Goal: Check status

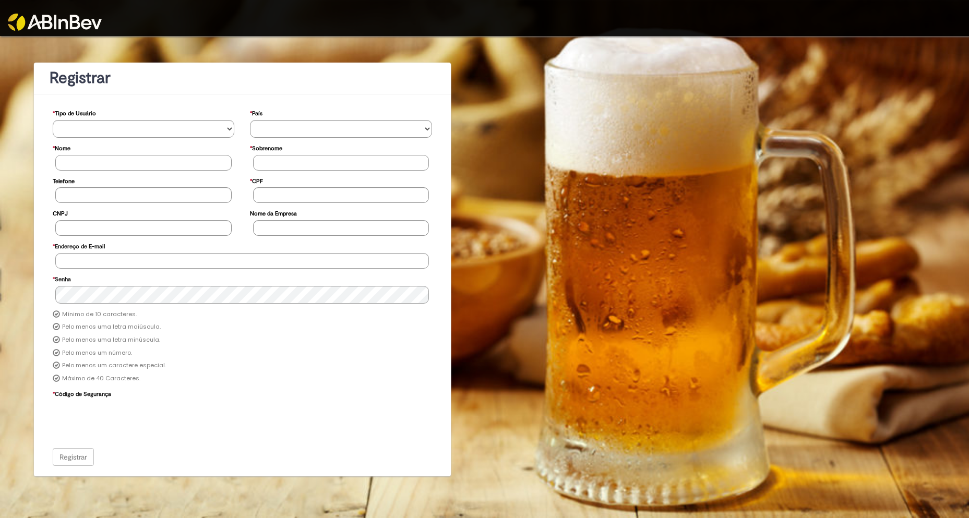
click at [40, 19] on img at bounding box center [55, 22] width 94 height 17
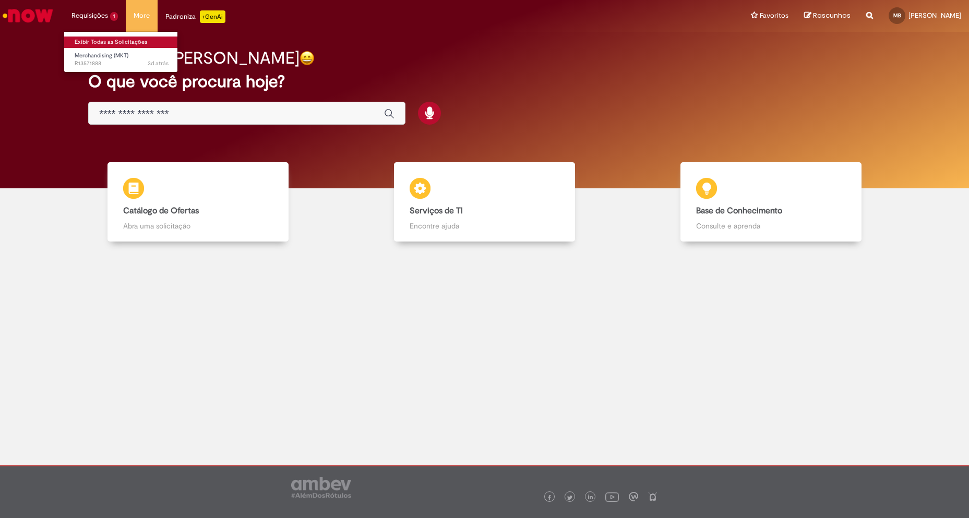
click at [117, 43] on link "Exibir Todas as Solicitações" at bounding box center [121, 42] width 115 height 11
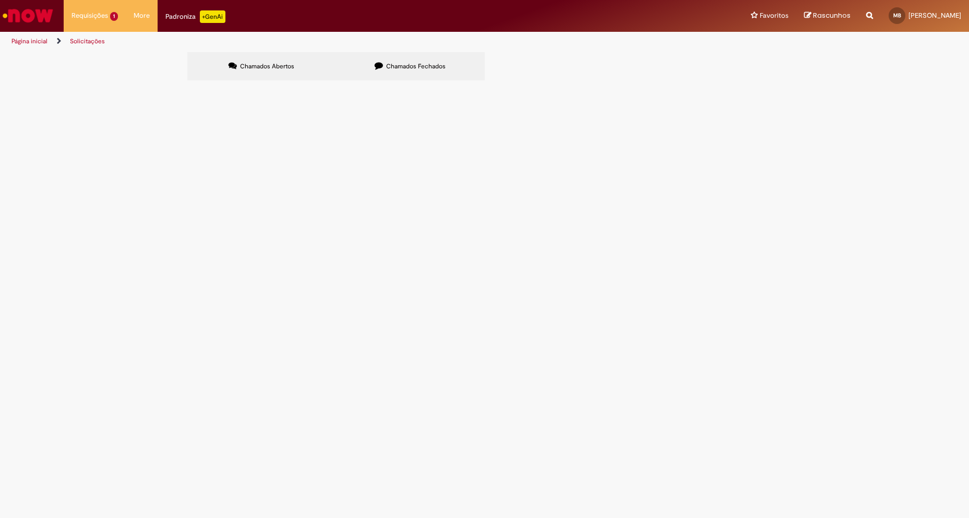
click at [0, 0] on span "R13571888" at bounding box center [0, 0] width 0 height 0
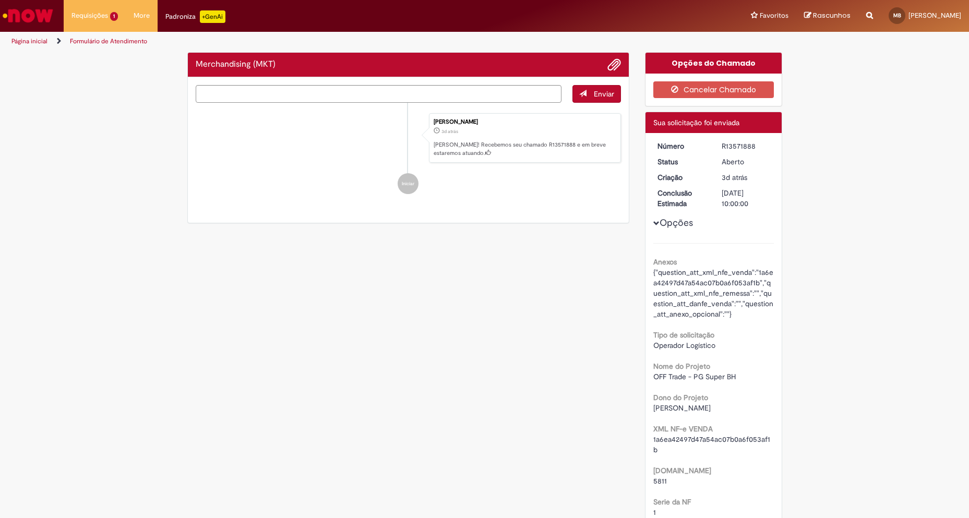
click at [361, 150] on li "[PERSON_NAME] 3d atrás 3 dias atrás [PERSON_NAME]! Recebemos seu chamado R13571…" at bounding box center [409, 138] width 426 height 50
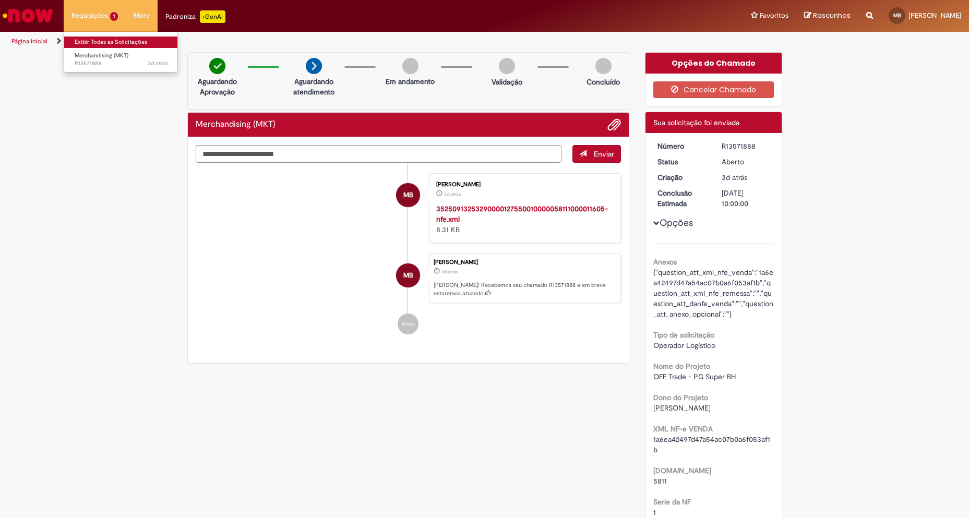
click at [105, 39] on link "Exibir Todas as Solicitações" at bounding box center [121, 42] width 115 height 11
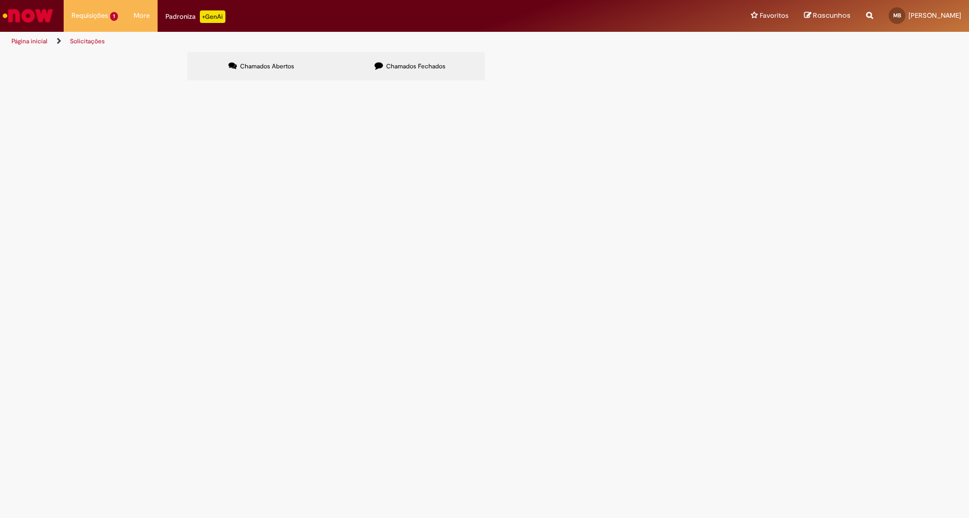
click at [0, 0] on span "Solicito a emissão da NFe de triangulação do projeto de Compra de Materiais Cor…" at bounding box center [0, 0] width 0 height 0
click at [0, 0] on button at bounding box center [0, 0] width 0 height 0
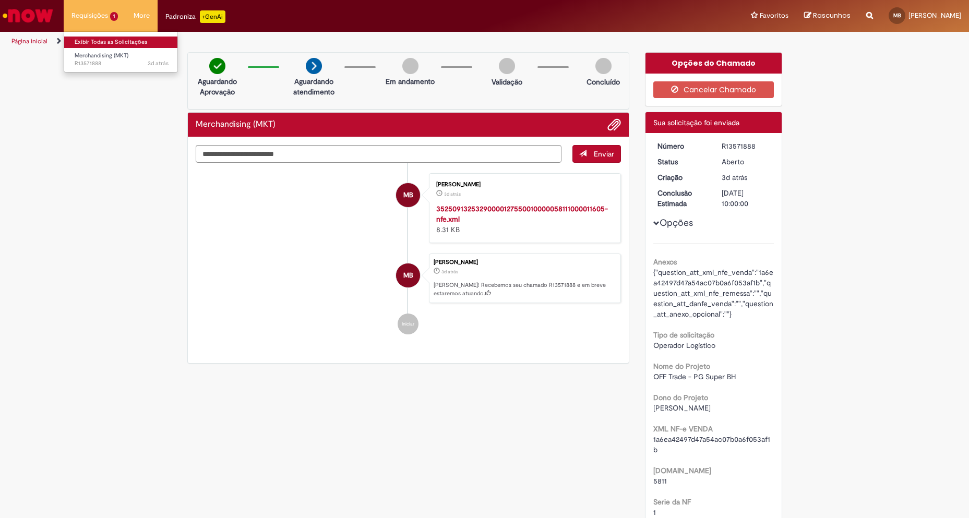
click at [109, 42] on link "Exibir Todas as Solicitações" at bounding box center [121, 42] width 115 height 11
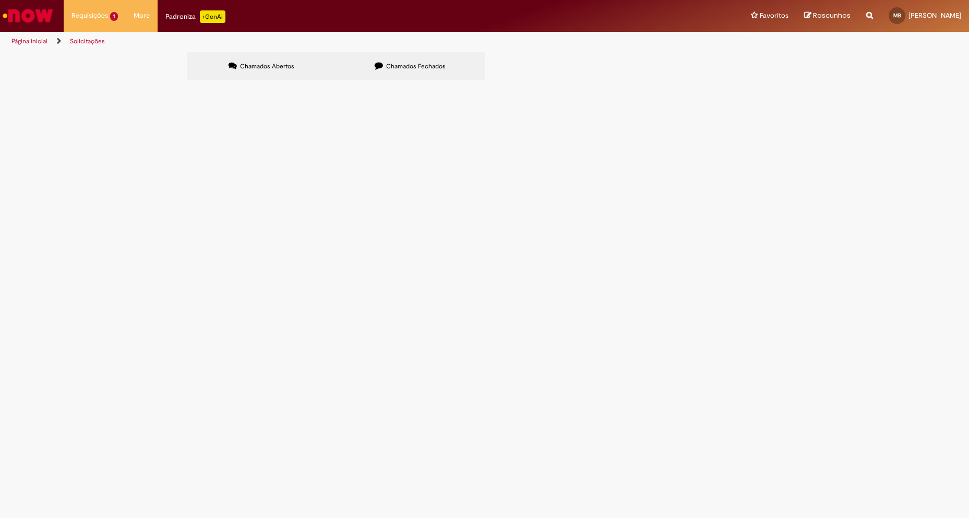
click at [873, 83] on div "Chamados Abertos Chamados Fechados Itens solicitados Exportar como PDF Exportar…" at bounding box center [484, 67] width 969 height 31
click at [0, 0] on button at bounding box center [0, 0] width 0 height 0
click at [404, 69] on span "Chamados Fechados" at bounding box center [415, 66] width 59 height 8
click at [264, 61] on label "Chamados Abertos" at bounding box center [261, 66] width 149 height 28
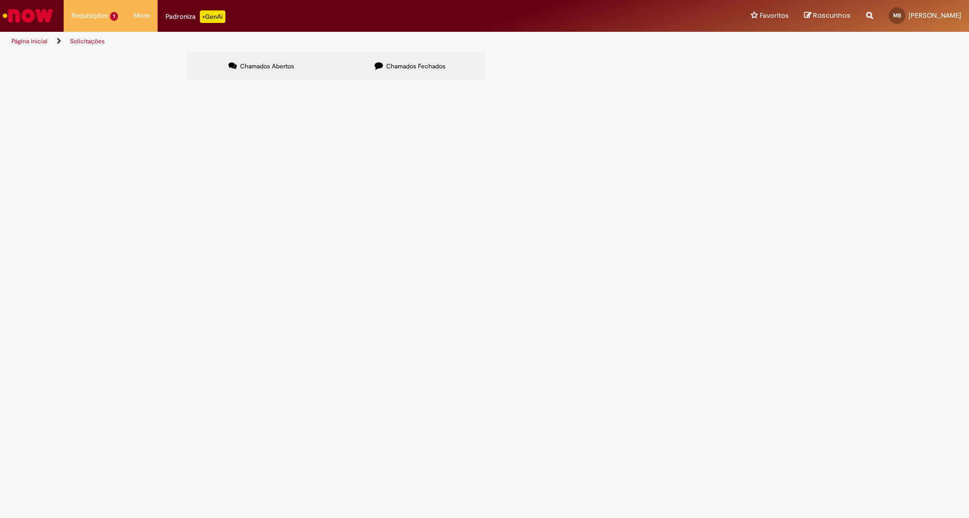
click at [0, 0] on span "R13571888" at bounding box center [0, 0] width 0 height 0
drag, startPoint x: 302, startPoint y: 151, endPoint x: 261, endPoint y: 155, distance: 41.9
click at [0, 0] on td "Merchandising (MKT)" at bounding box center [0, 0] width 0 height 0
click at [0, 0] on span "Merchandising (MKT)" at bounding box center [0, 0] width 0 height 0
click at [0, 0] on span "R13571888" at bounding box center [0, 0] width 0 height 0
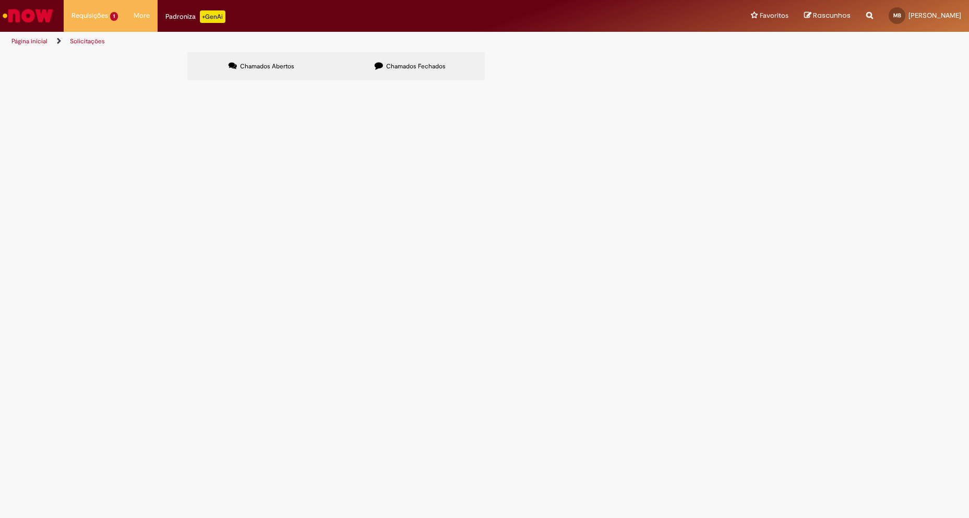
click at [0, 0] on span "R13571888" at bounding box center [0, 0] width 0 height 0
